Goal: Obtain resource: Download file/media

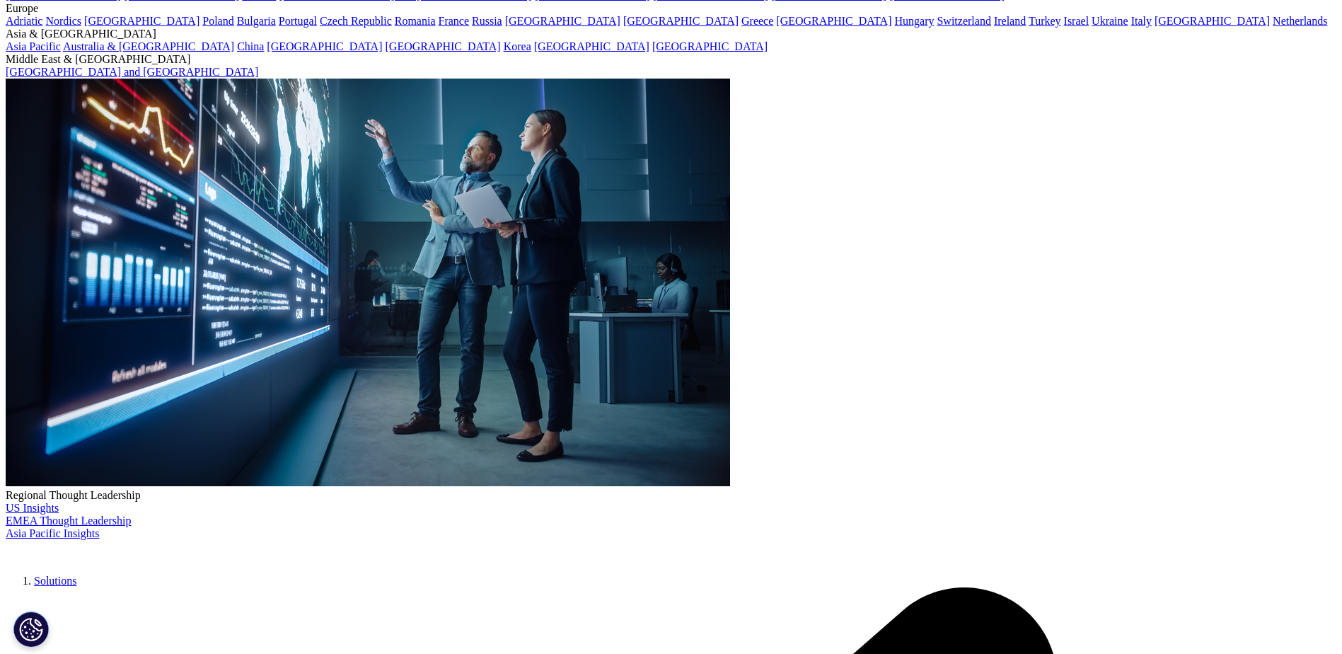
scroll to position [4104, 0]
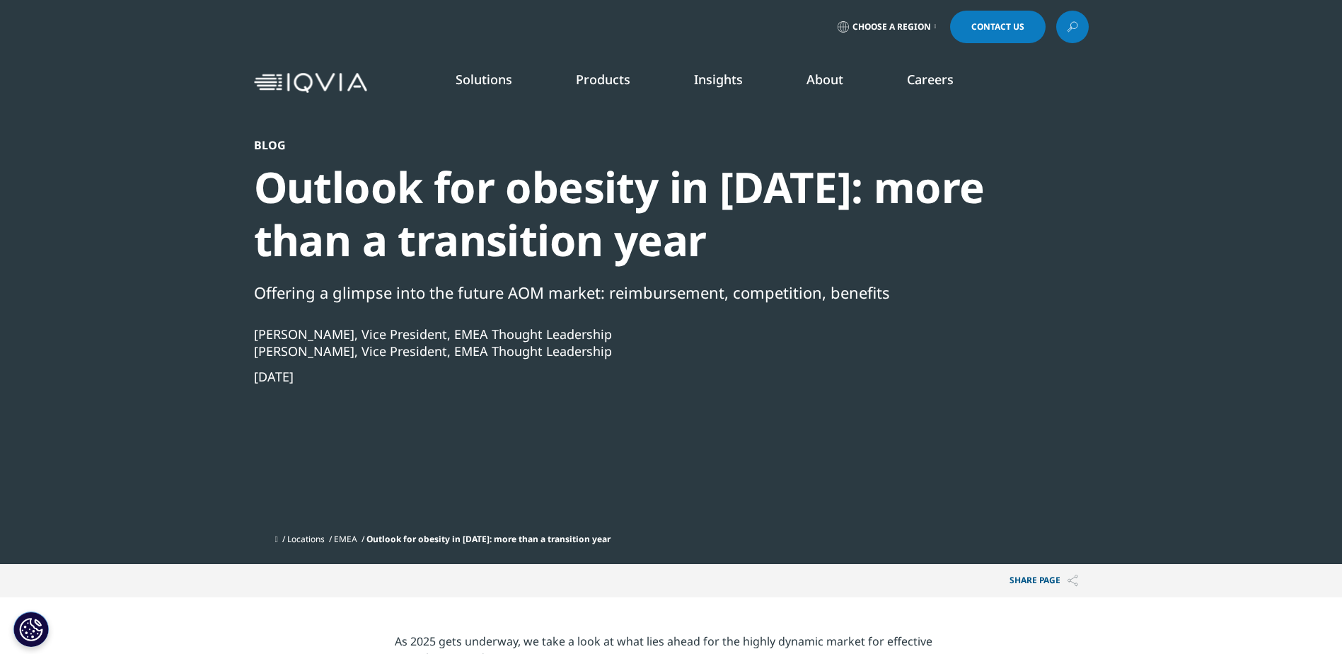
click at [1072, 18] on icon at bounding box center [1072, 27] width 11 height 18
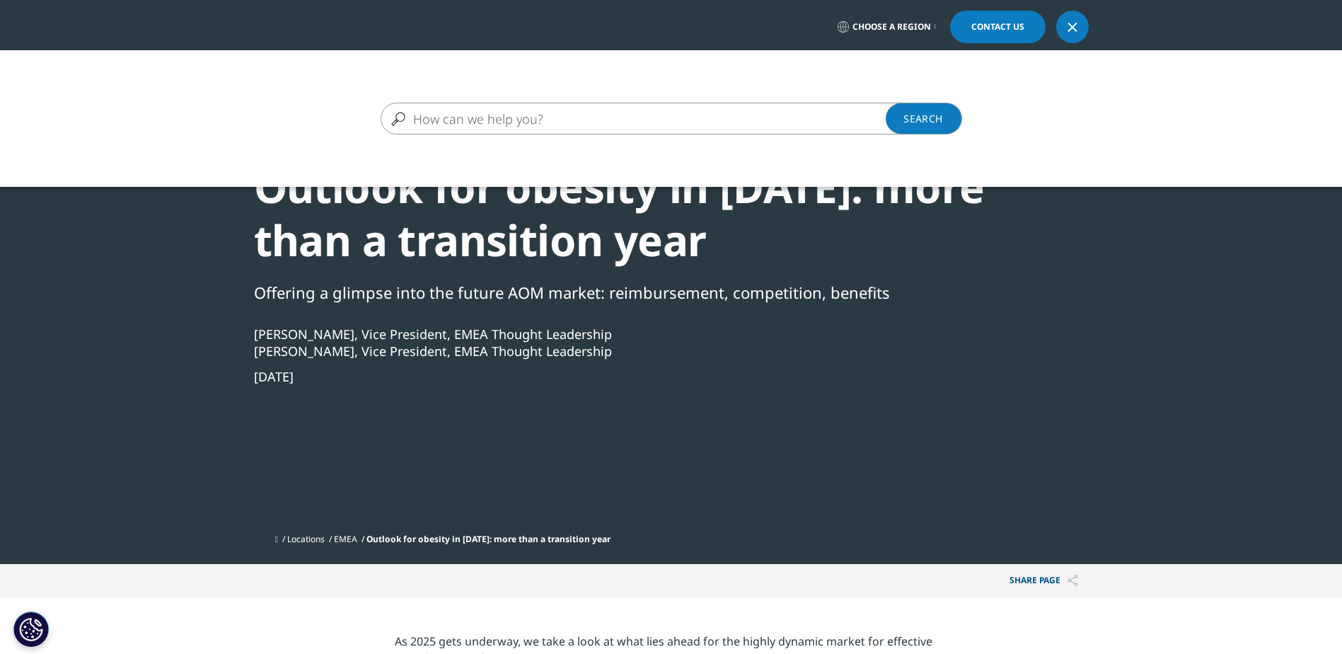
click at [446, 114] on input "Search" at bounding box center [651, 119] width 541 height 32
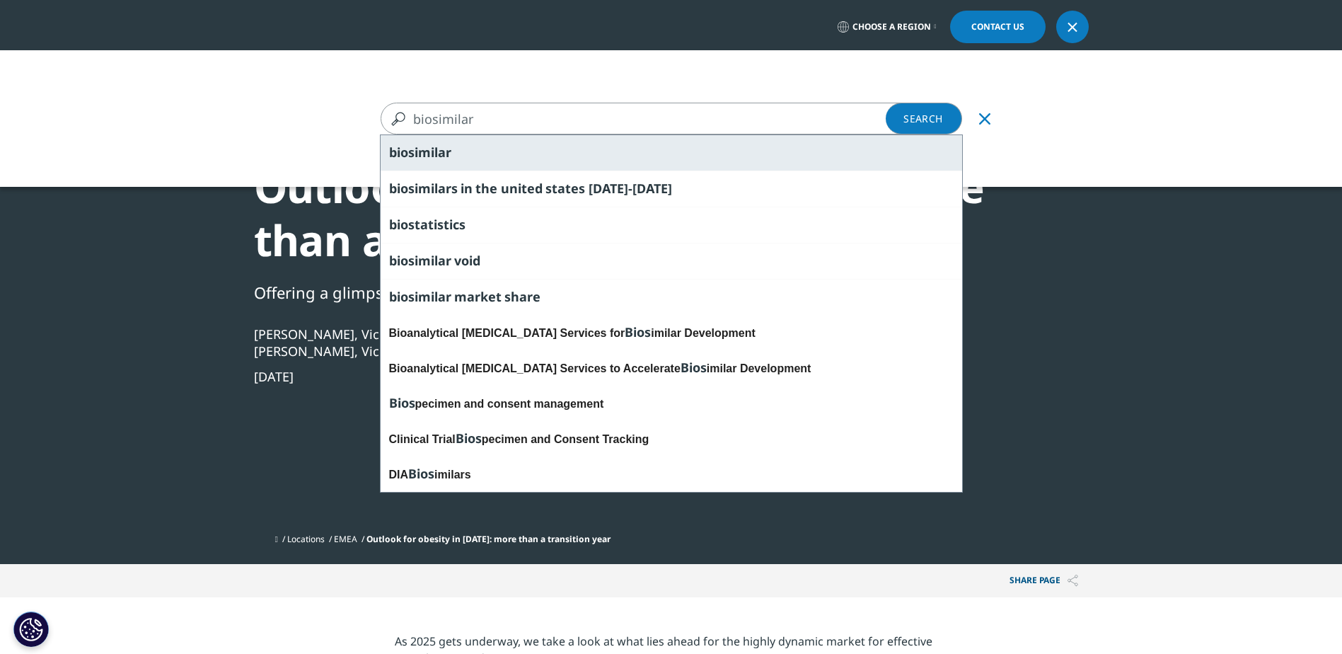
type input "biosimilar"
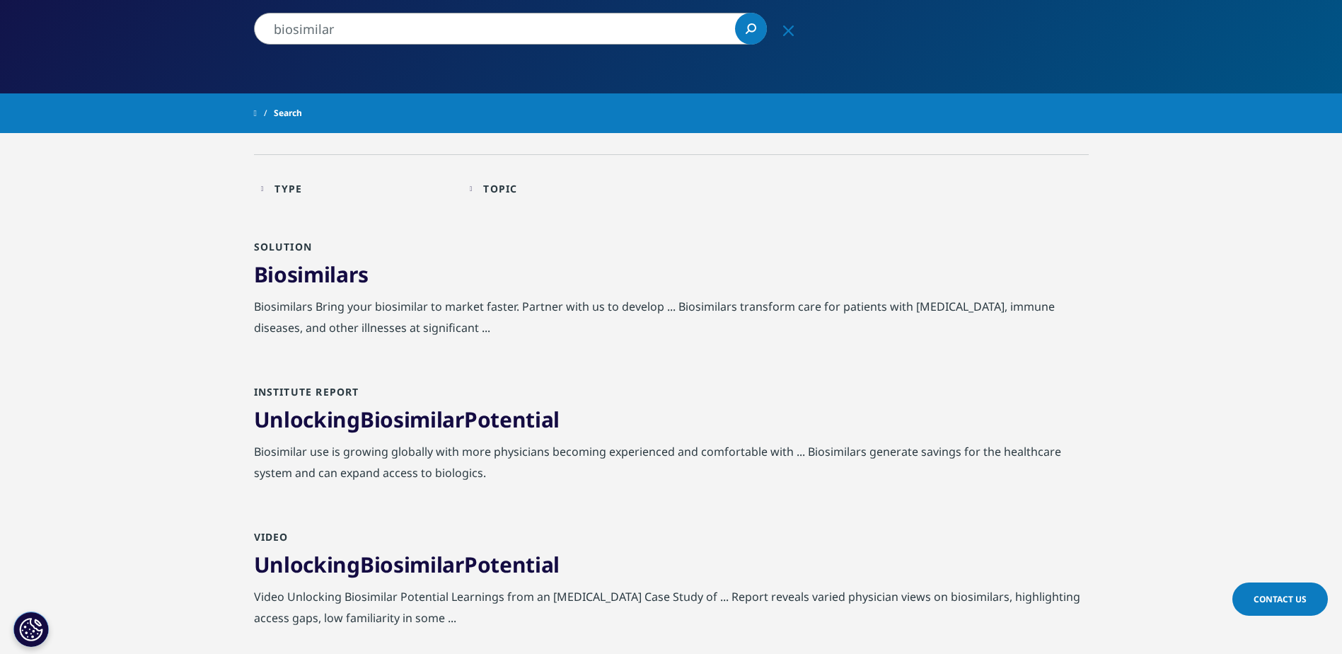
scroll to position [71, 0]
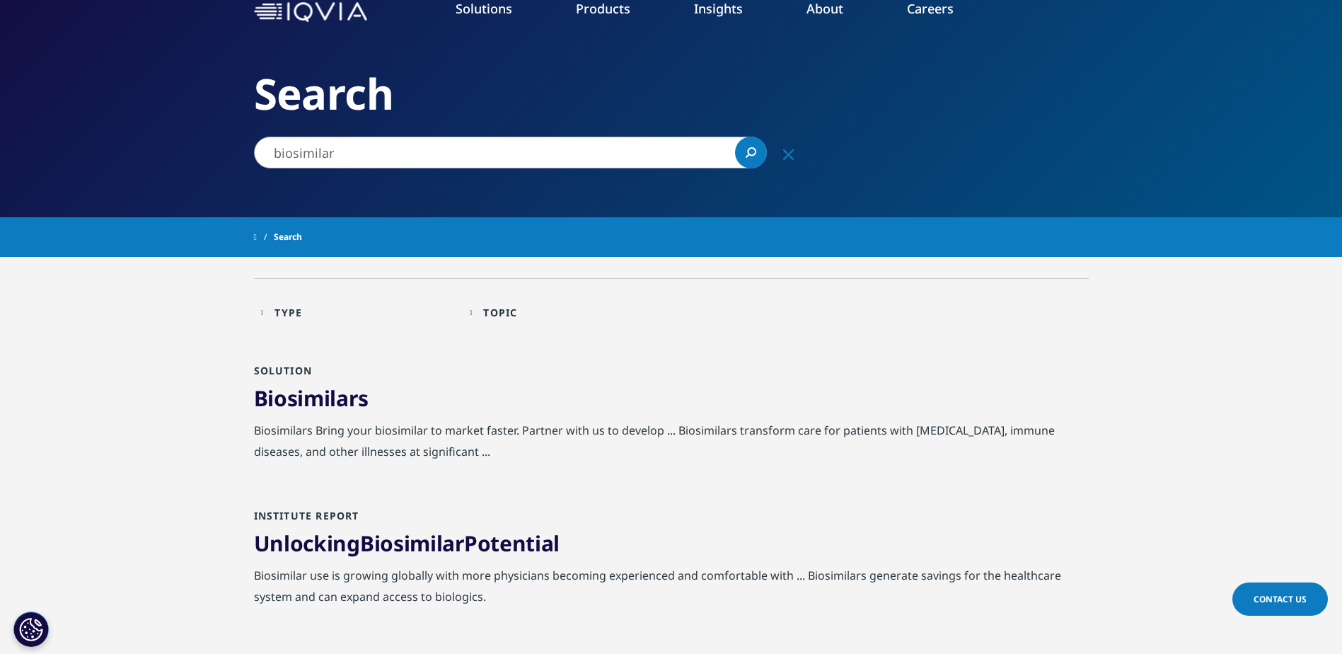
click at [301, 405] on span "Biosimilars" at bounding box center [311, 398] width 115 height 29
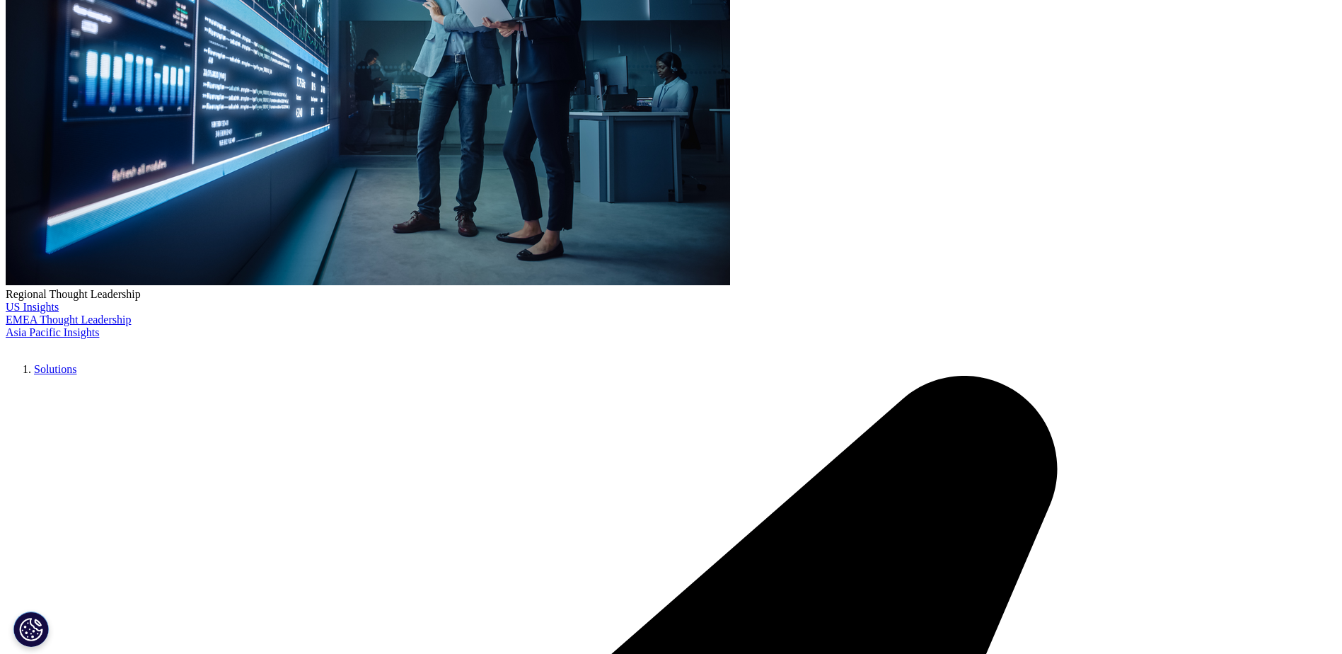
scroll to position [212, 0]
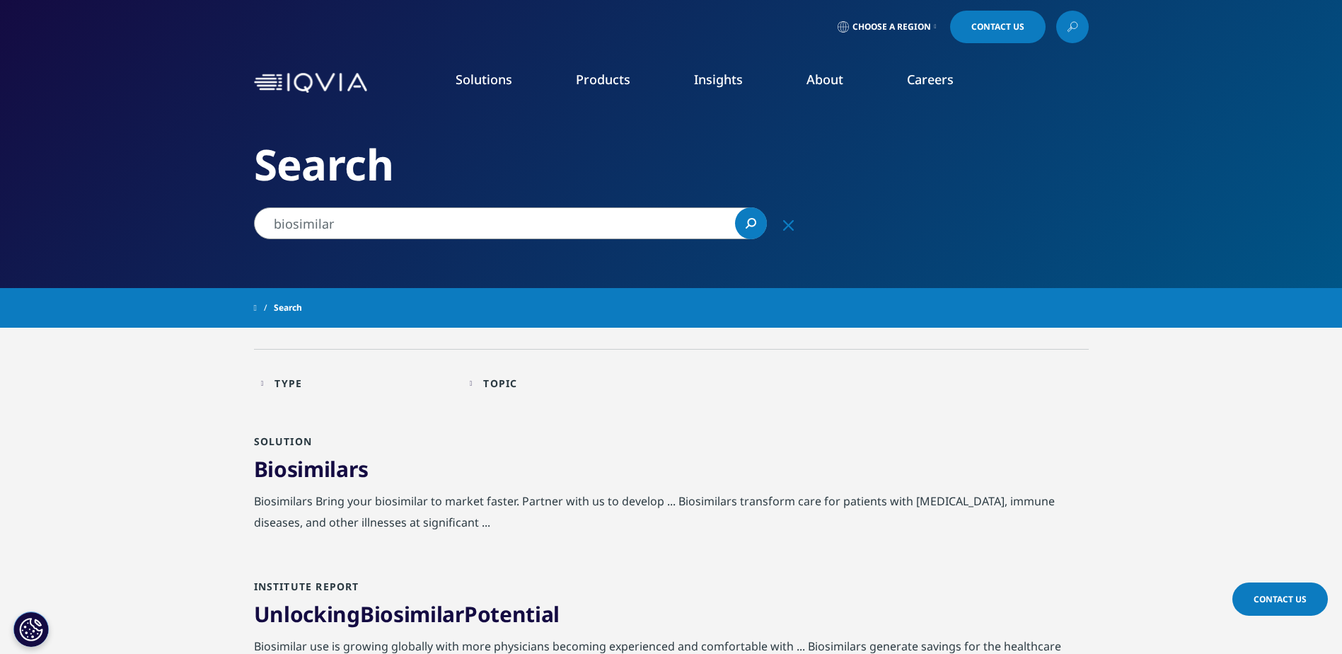
click at [489, 234] on input "biosimilar" at bounding box center [510, 223] width 513 height 32
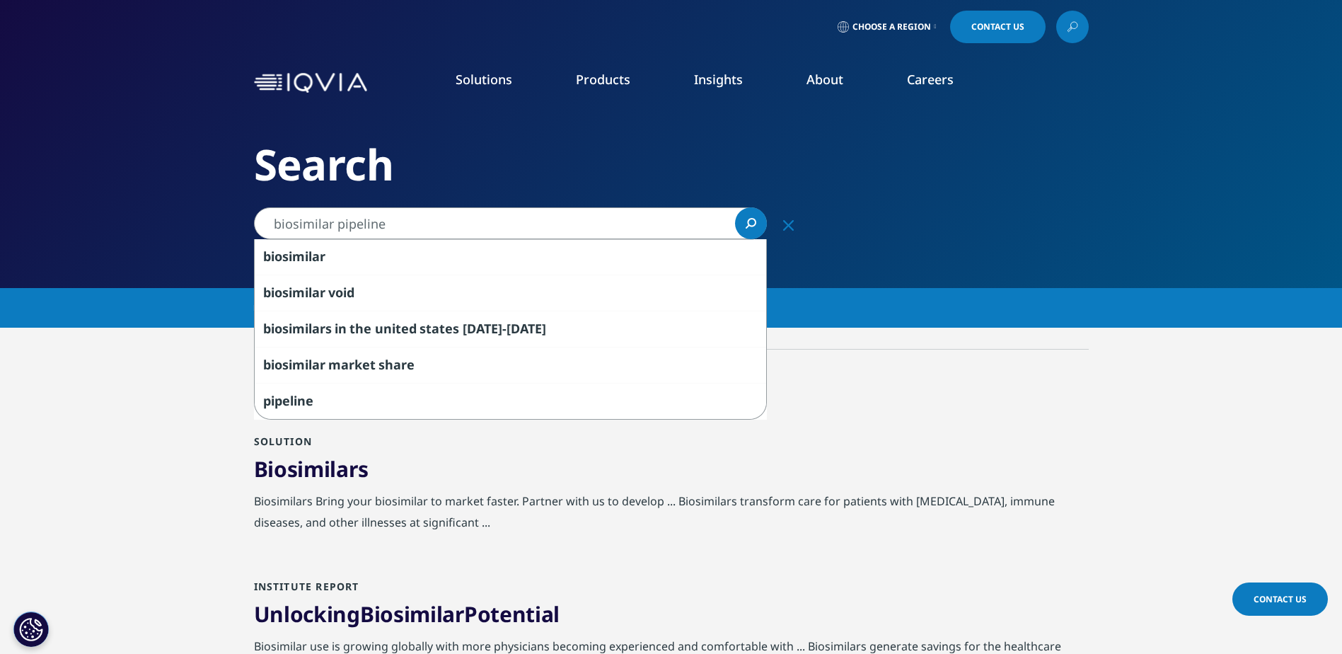
type input "biosimilar pipeline"
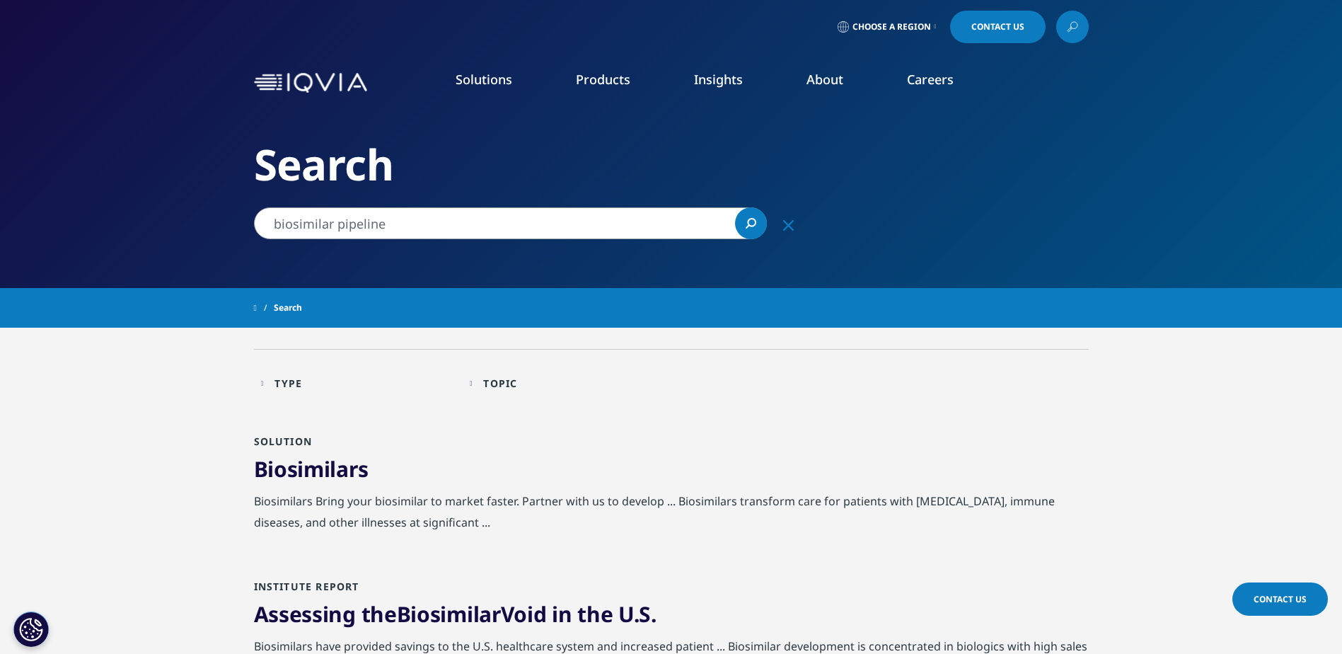
click at [265, 381] on div "Type Loading Clear Or/And Operator" at bounding box center [358, 383] width 195 height 33
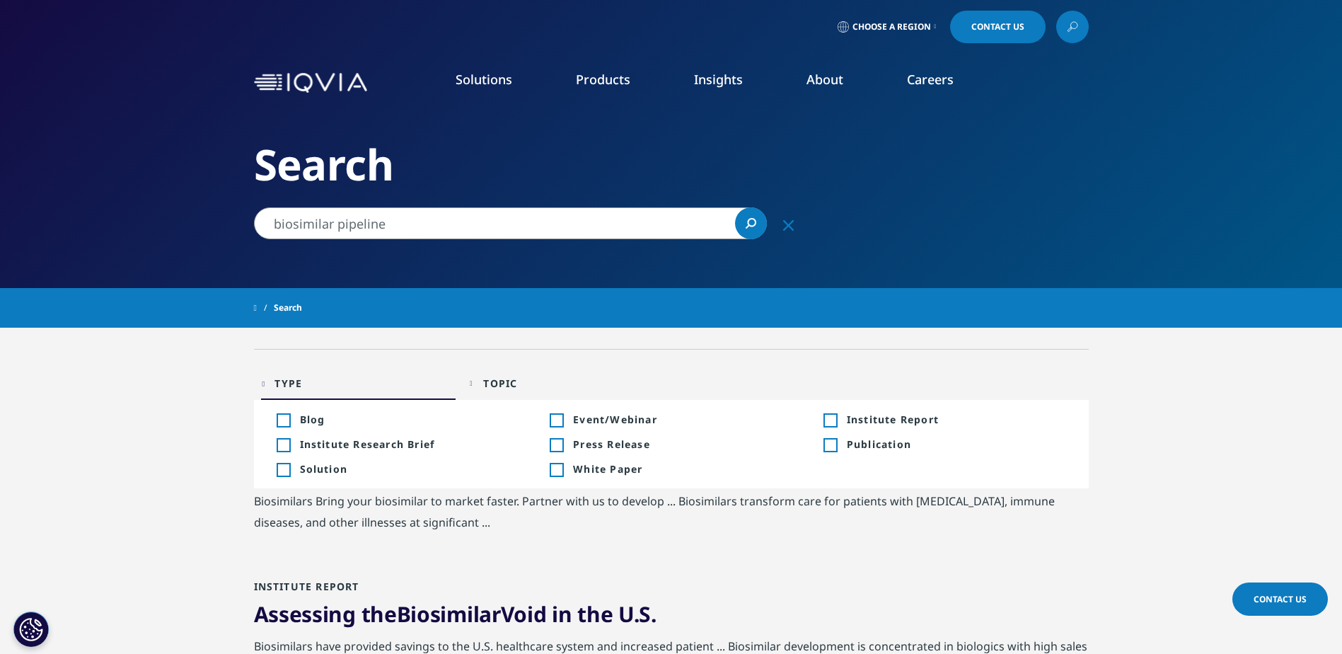
click at [265, 381] on div "Type Loading Clear Or/And Operator" at bounding box center [358, 383] width 195 height 33
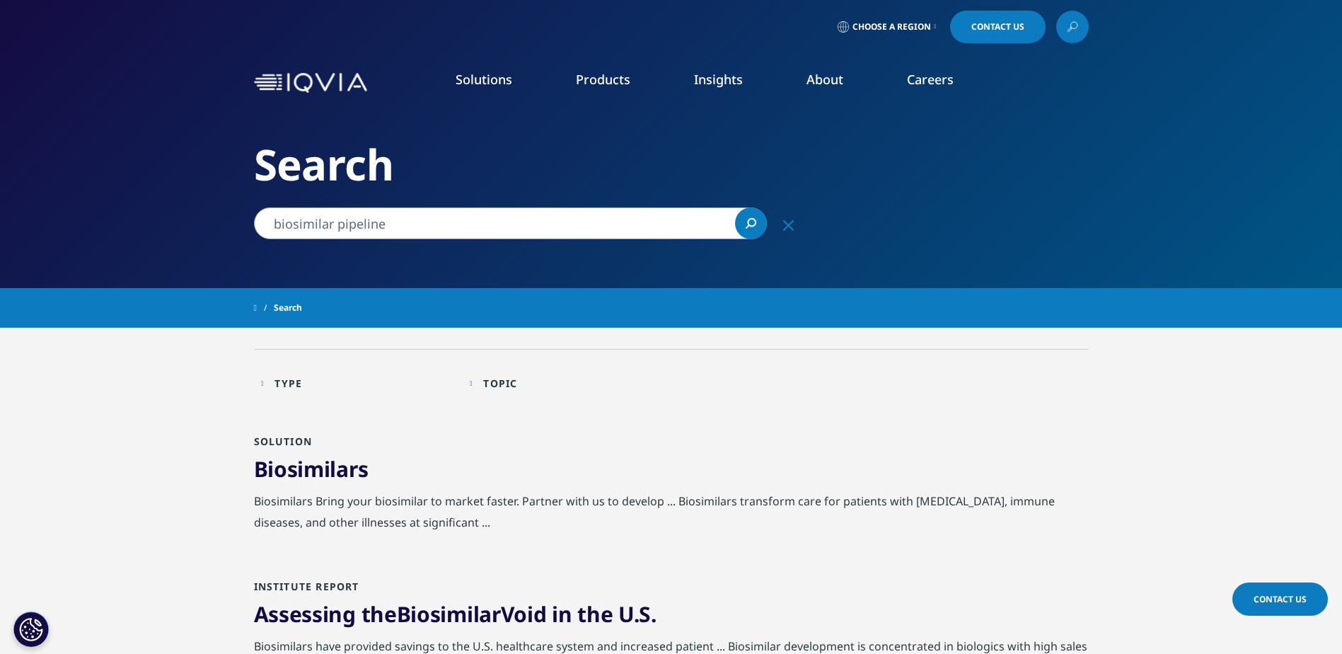
click at [471, 384] on div "Topic Loading Clear Or/And Operator" at bounding box center [567, 383] width 195 height 33
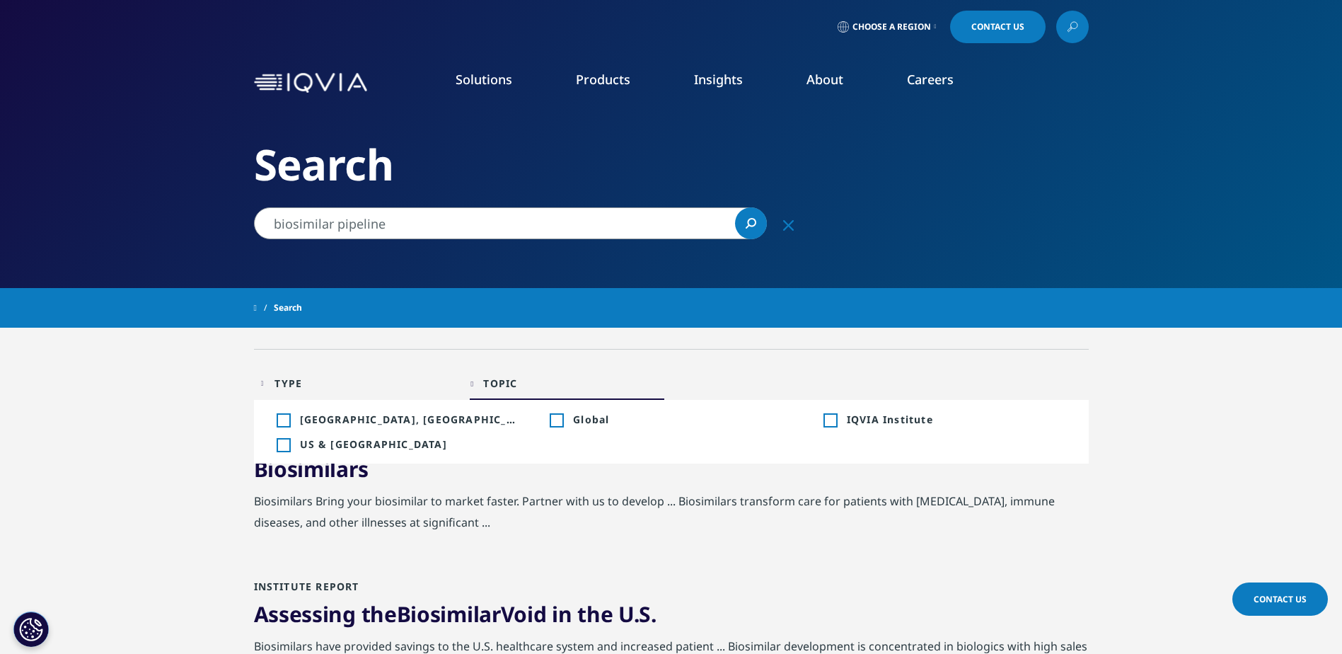
click at [282, 442] on div "Toggle" at bounding box center [283, 445] width 13 height 13
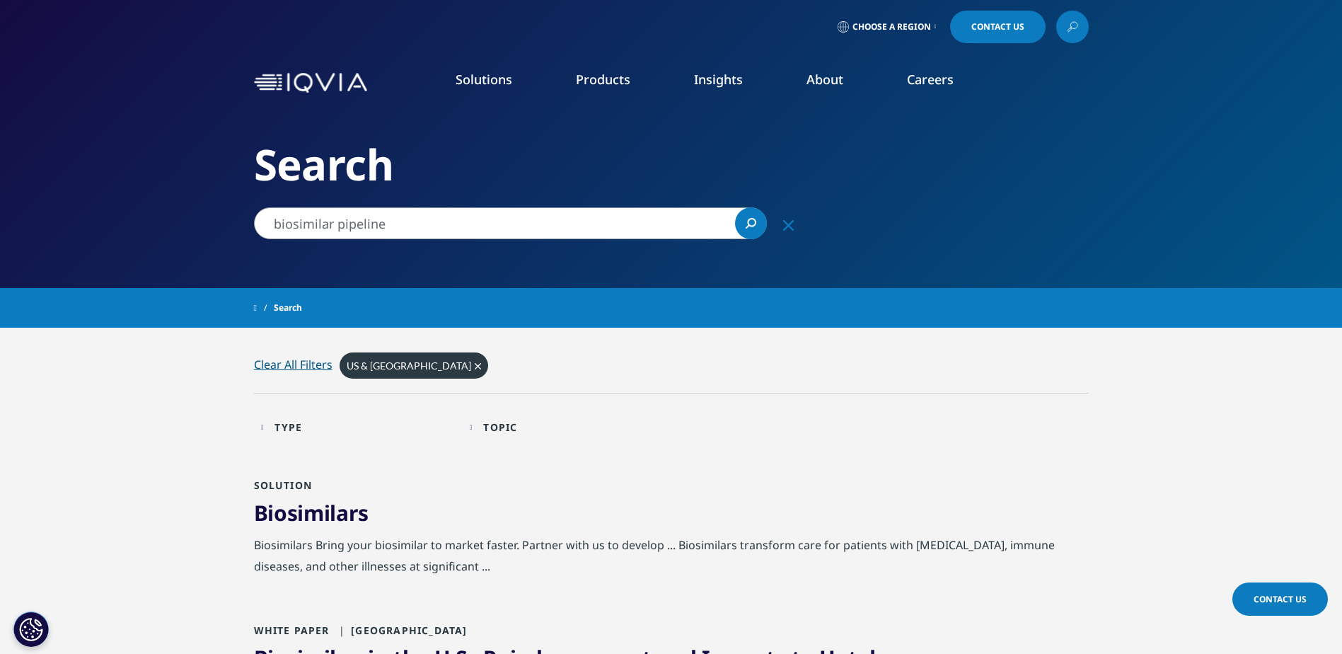
click at [314, 512] on span "Biosimilars" at bounding box center [311, 512] width 115 height 29
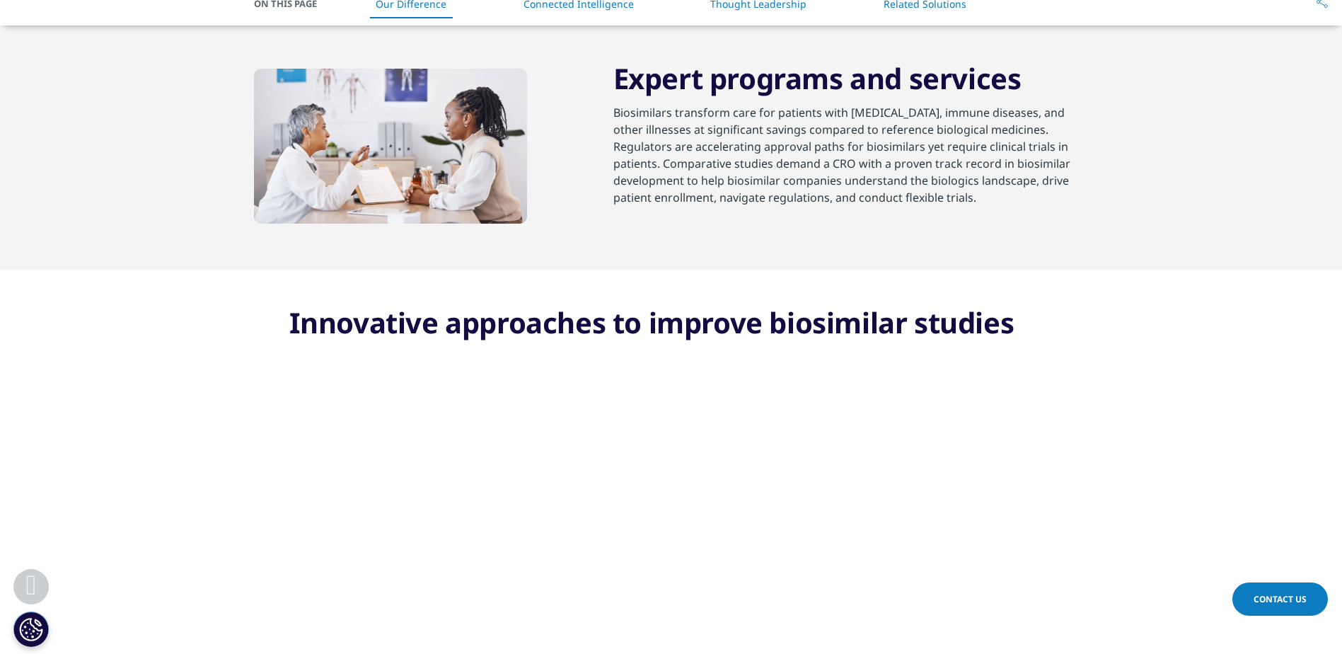
scroll to position [637, 0]
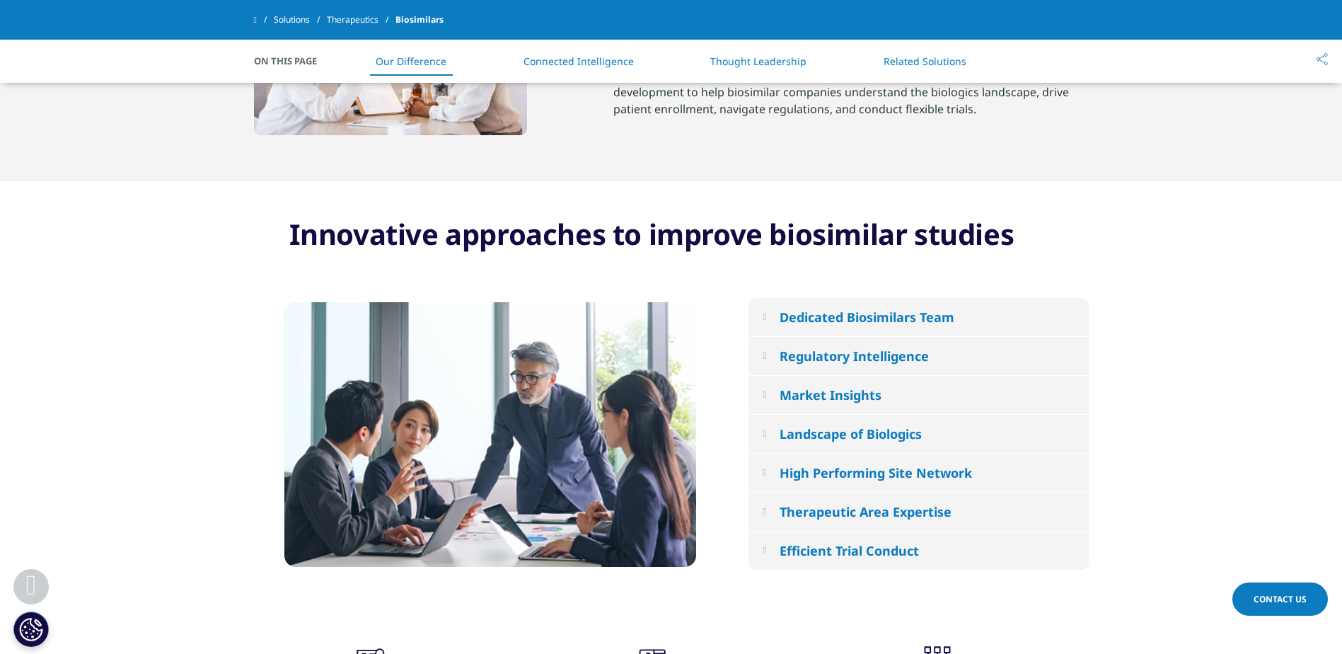
click at [765, 390] on em at bounding box center [765, 394] width 4 height 9
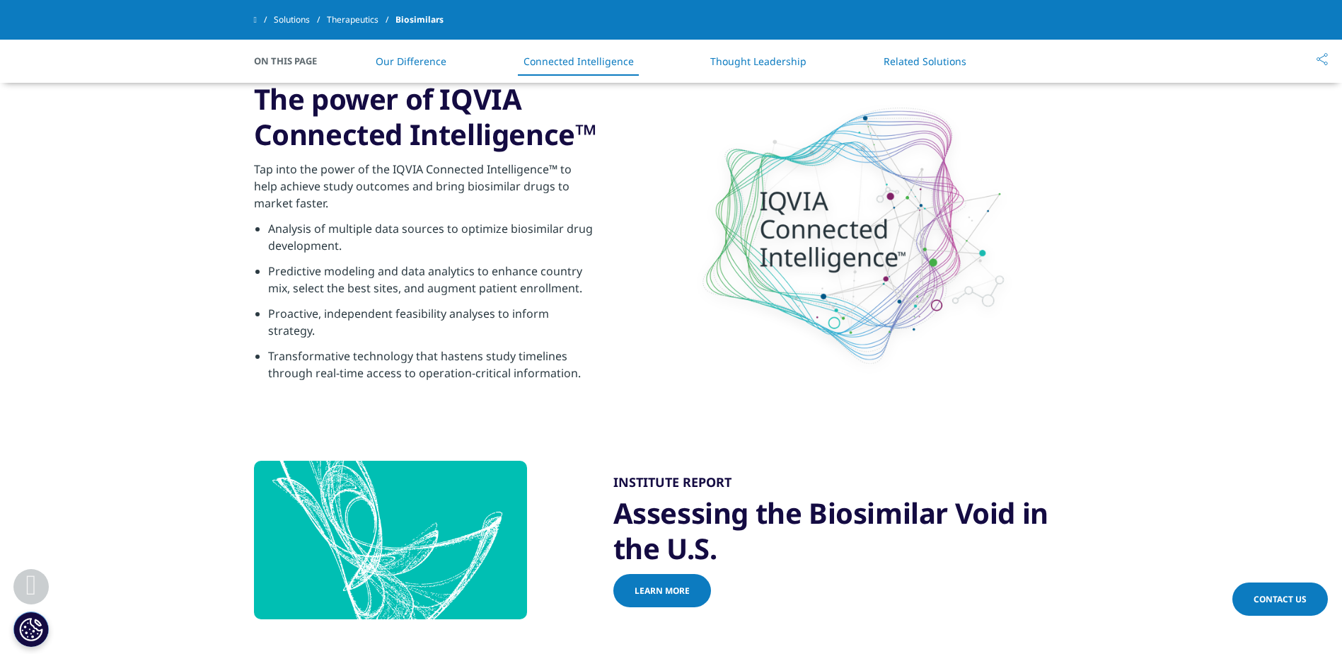
scroll to position [1911, 0]
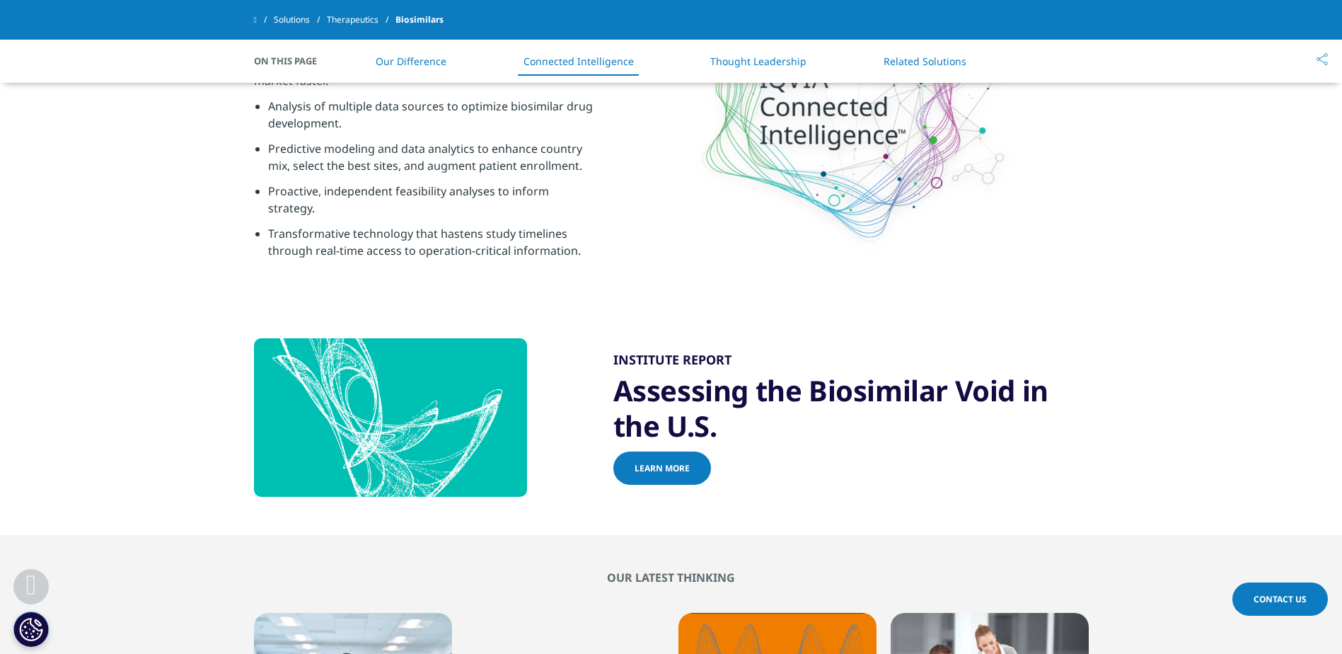
click at [665, 462] on span "Learn more" at bounding box center [662, 468] width 55 height 12
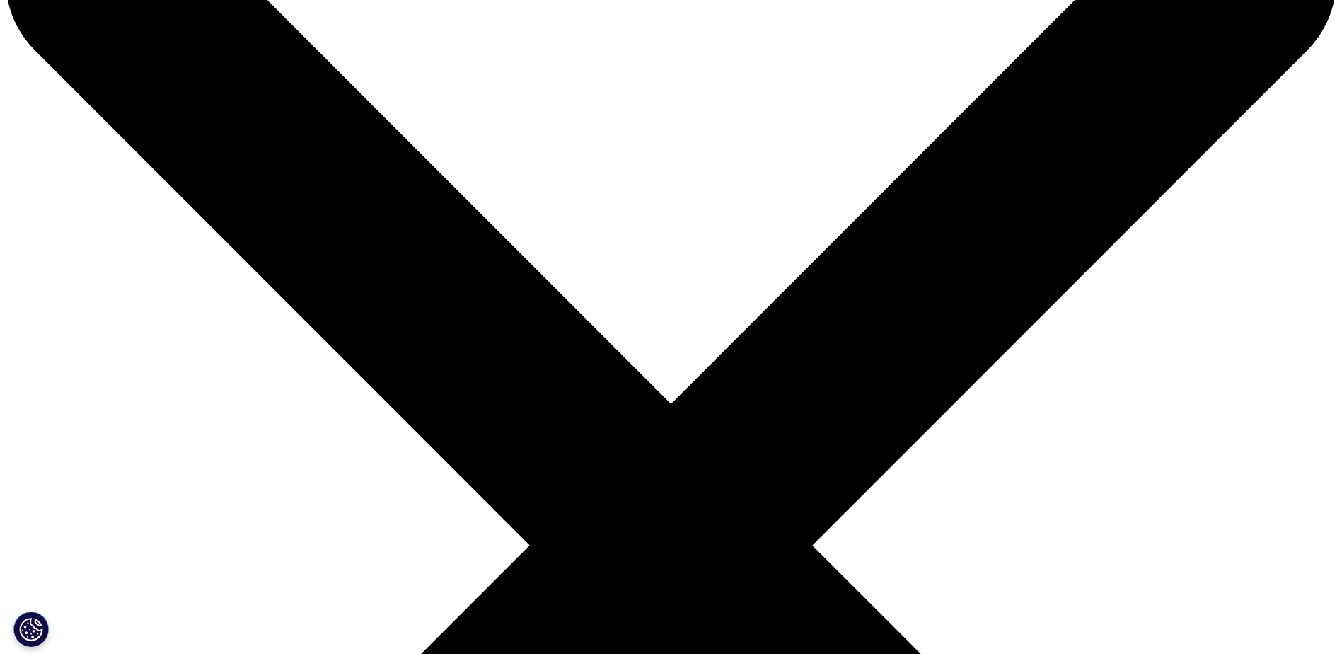
scroll to position [142, 0]
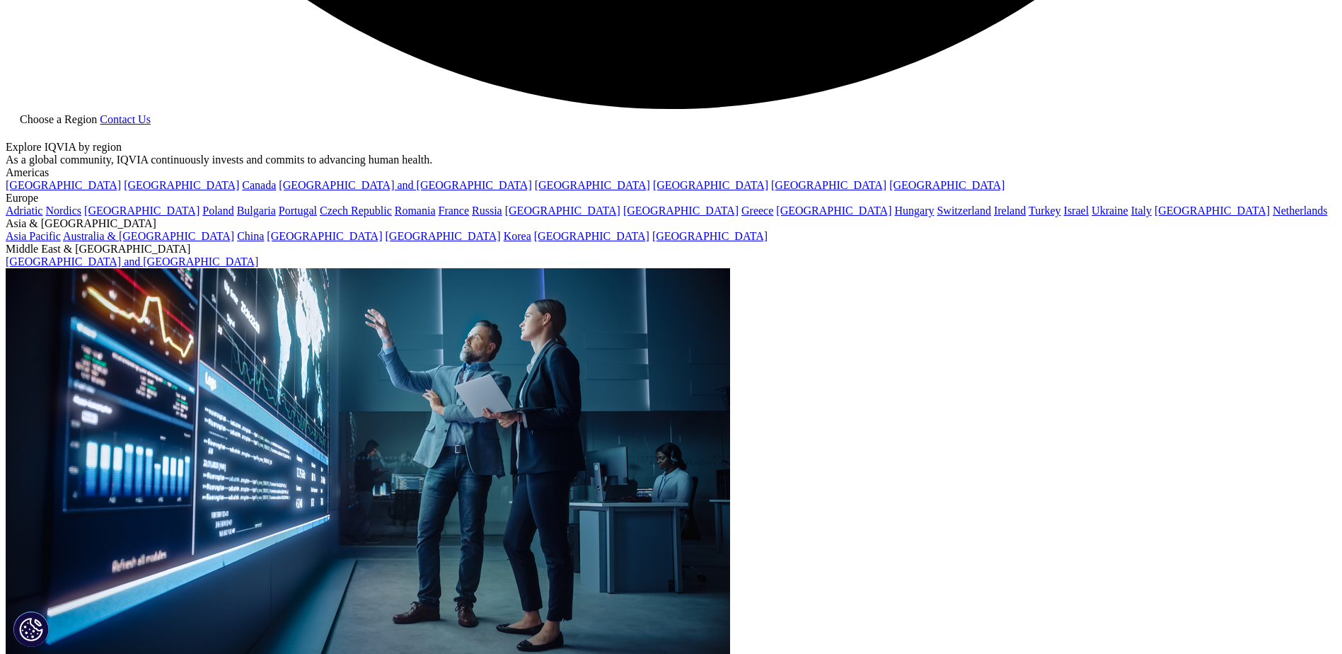
scroll to position [3839, 0]
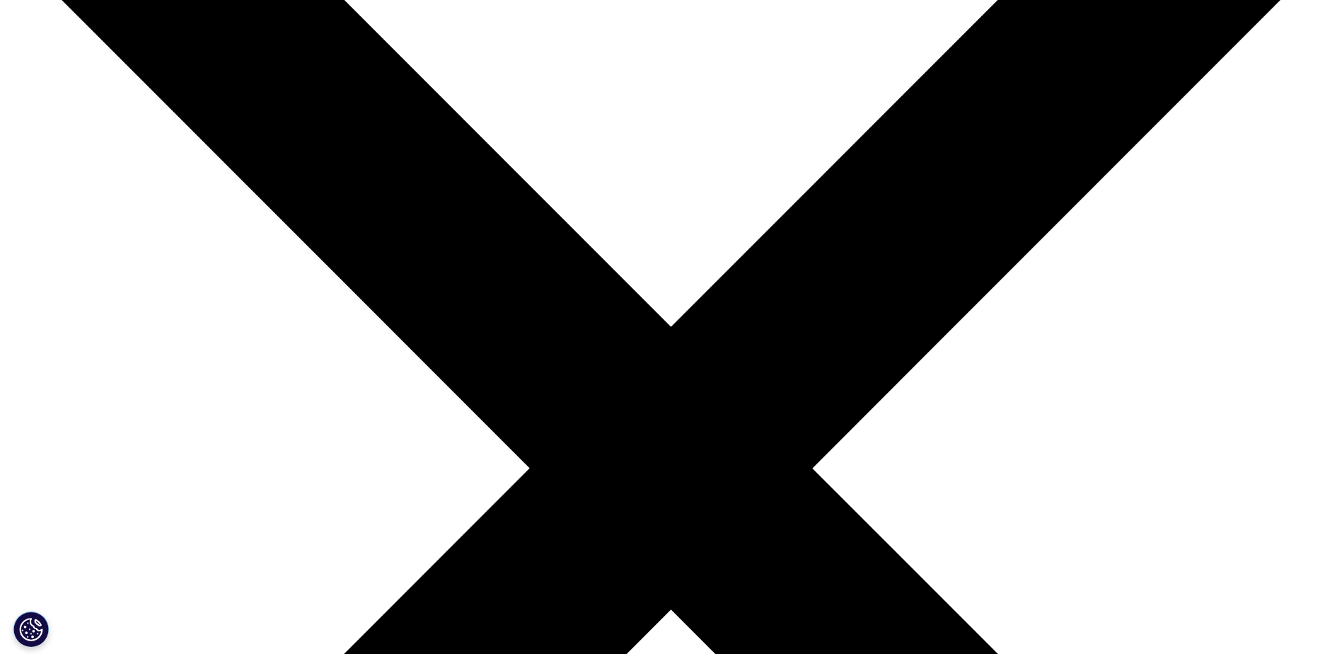
scroll to position [425, 0]
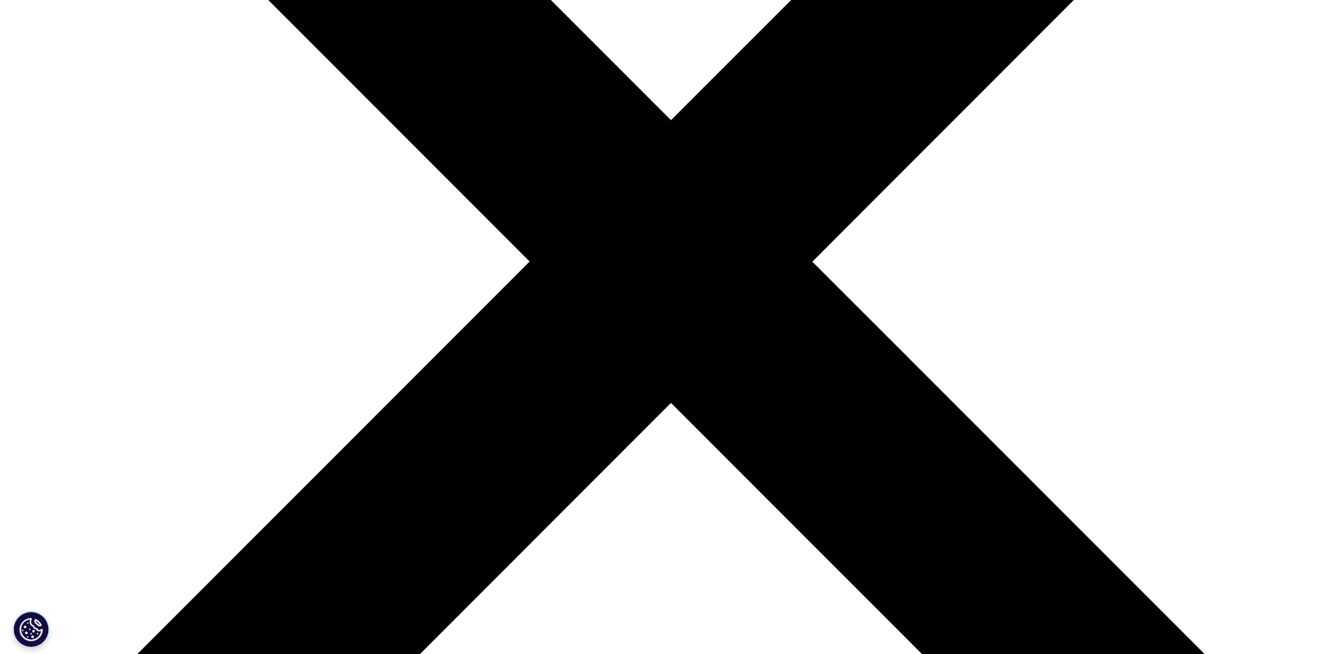
type input "[PERSON_NAME]"
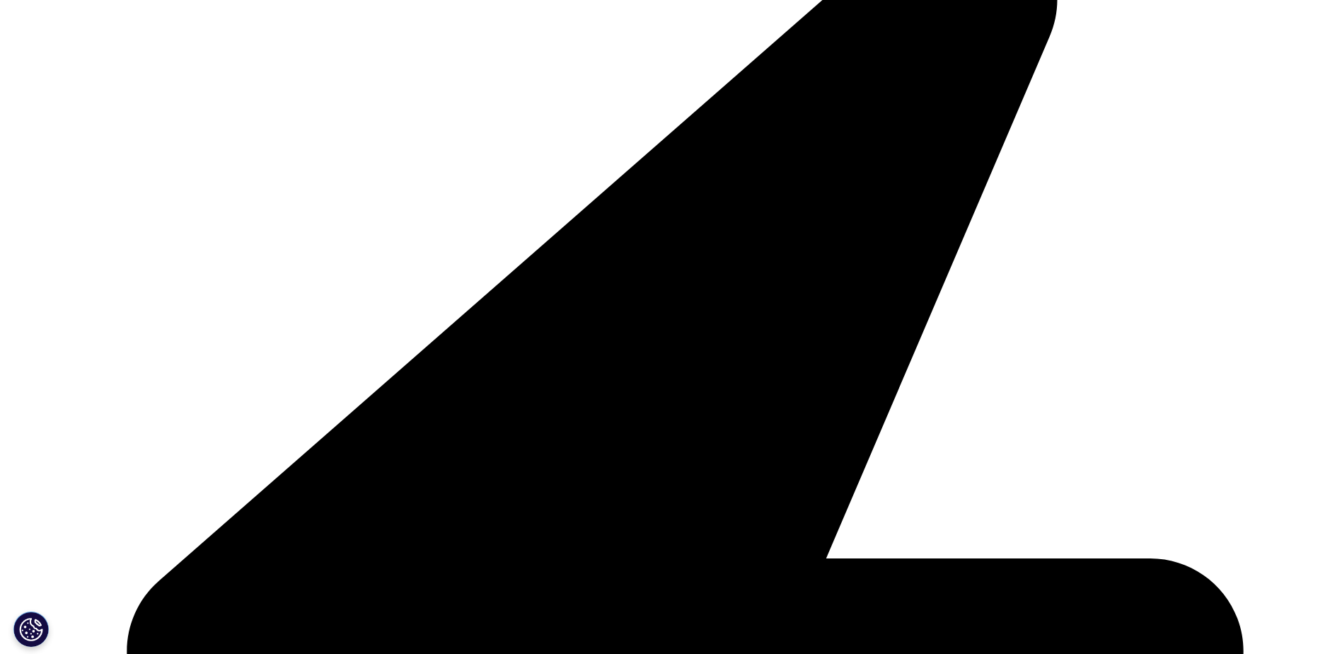
type input "[PERSON_NAME]"
type input "[EMAIL_ADDRESS][DOMAIN_NAME]"
type input "RxBenefits"
select select "[GEOGRAPHIC_DATA]"
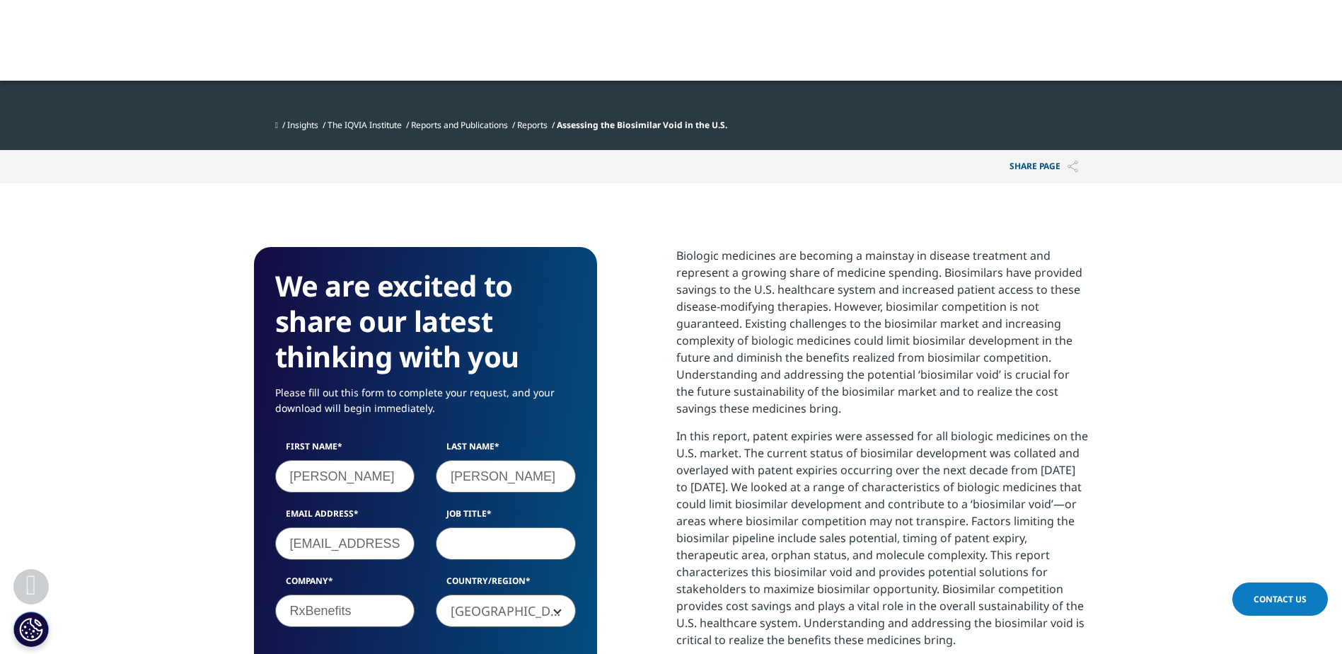
click at [487, 538] on input "Job Title" at bounding box center [506, 543] width 140 height 33
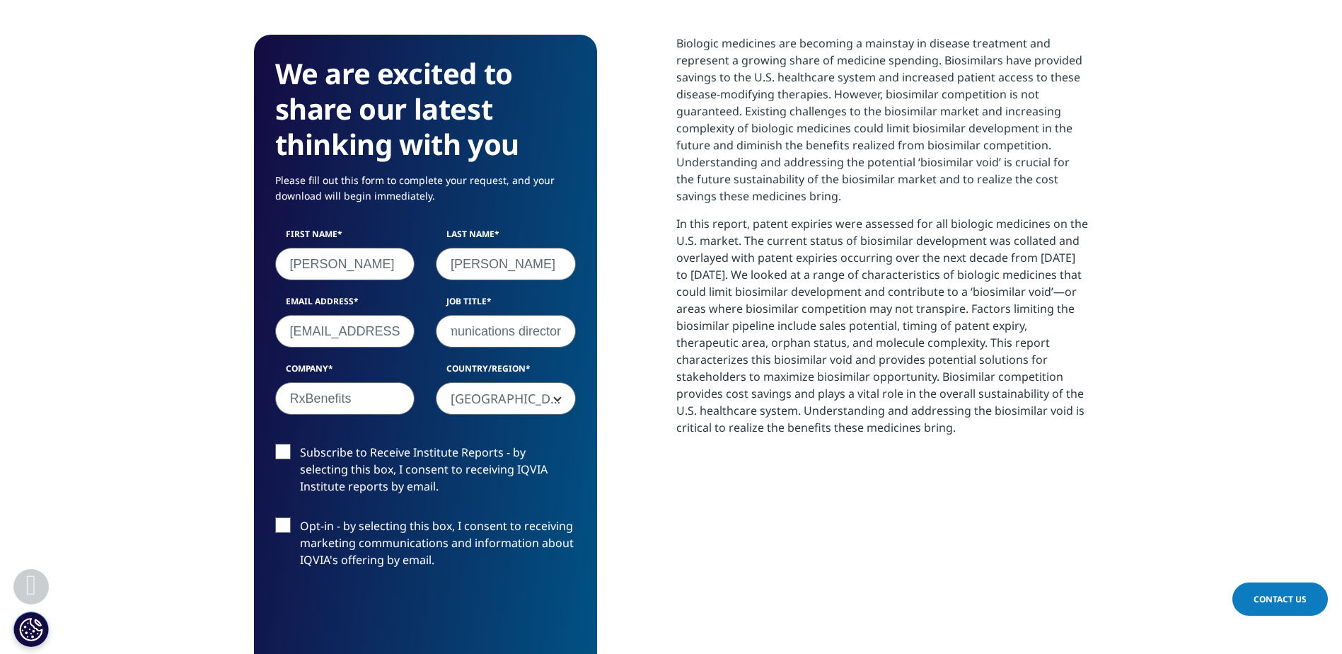
type input "Communications director"
click at [294, 454] on label "Subscribe to Receive Institute Reports - by selecting this box, I consent to re…" at bounding box center [425, 473] width 301 height 59
click at [300, 444] on input "Subscribe to Receive Institute Reports - by selecting this box, I consent to re…" at bounding box center [300, 444] width 0 height 0
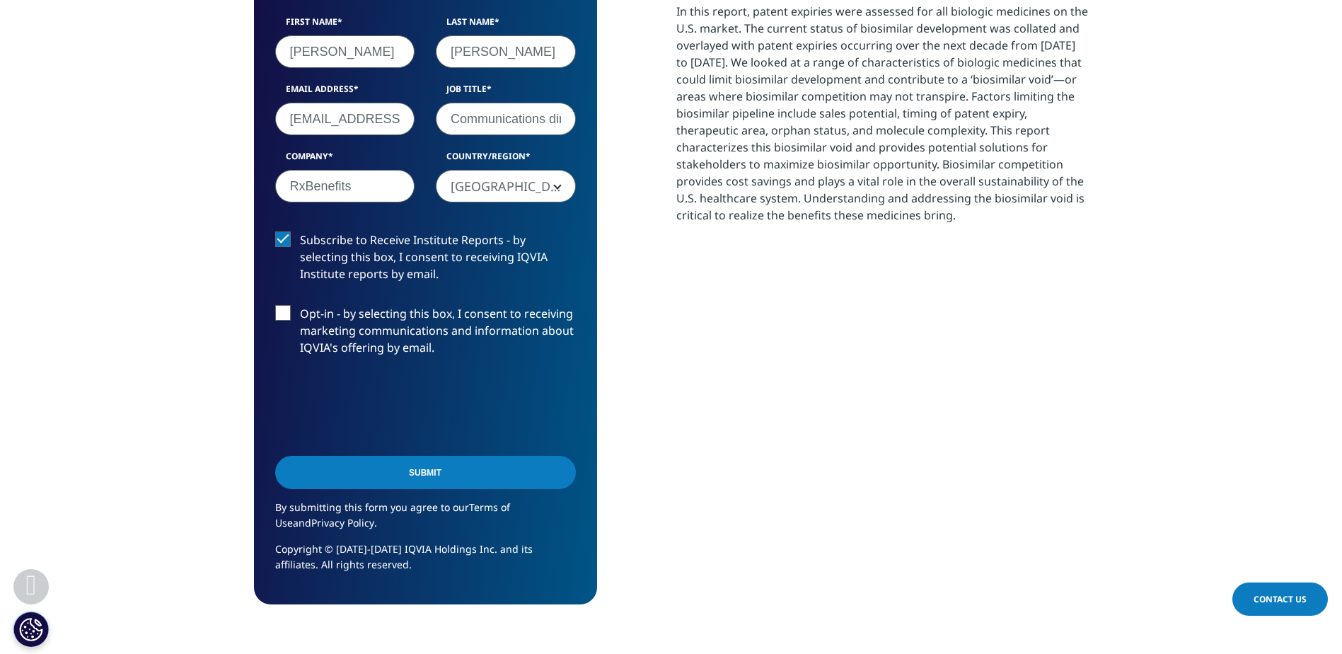
click at [417, 473] on input "Submit" at bounding box center [425, 472] width 301 height 33
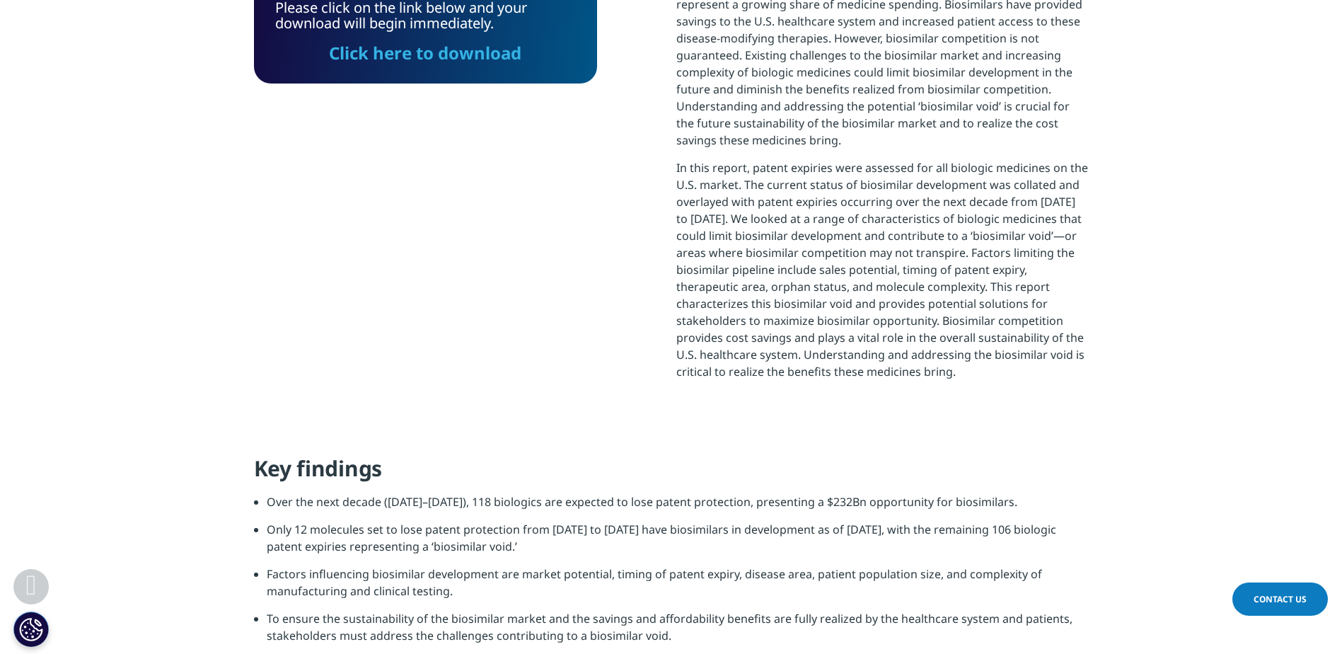
scroll to position [410, 0]
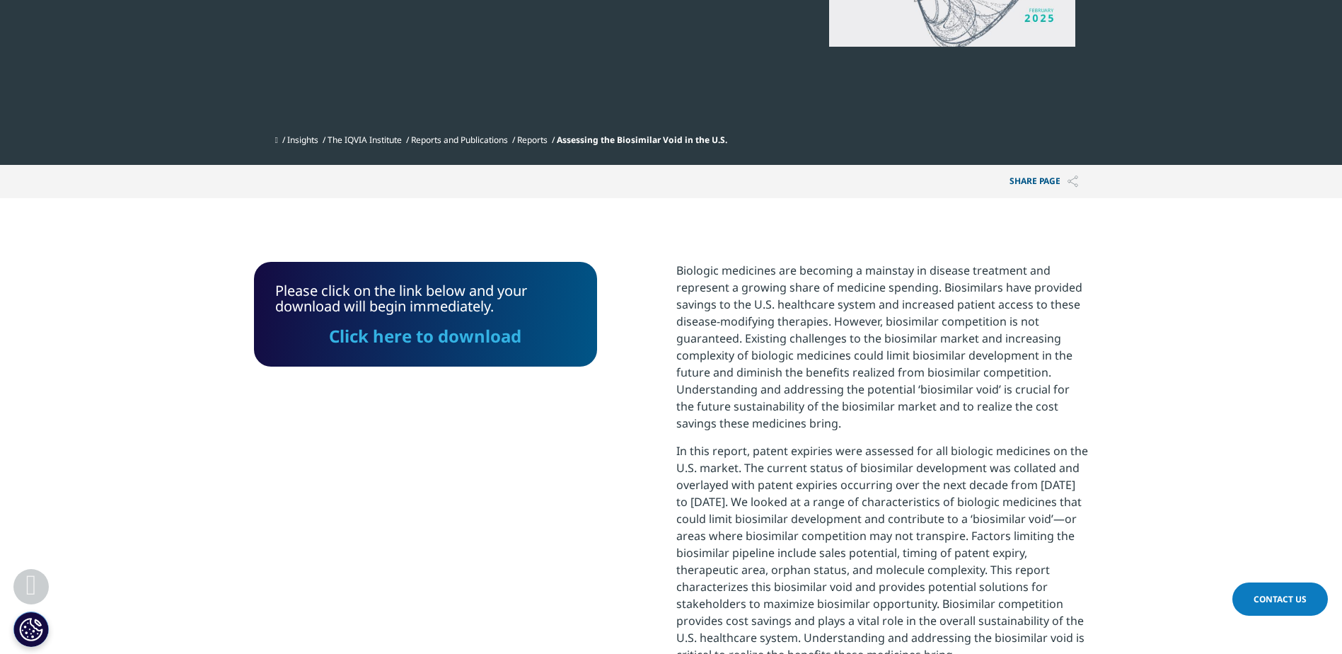
click at [422, 339] on link "Click here to download" at bounding box center [425, 335] width 192 height 23
